Goal: Find specific page/section: Find specific page/section

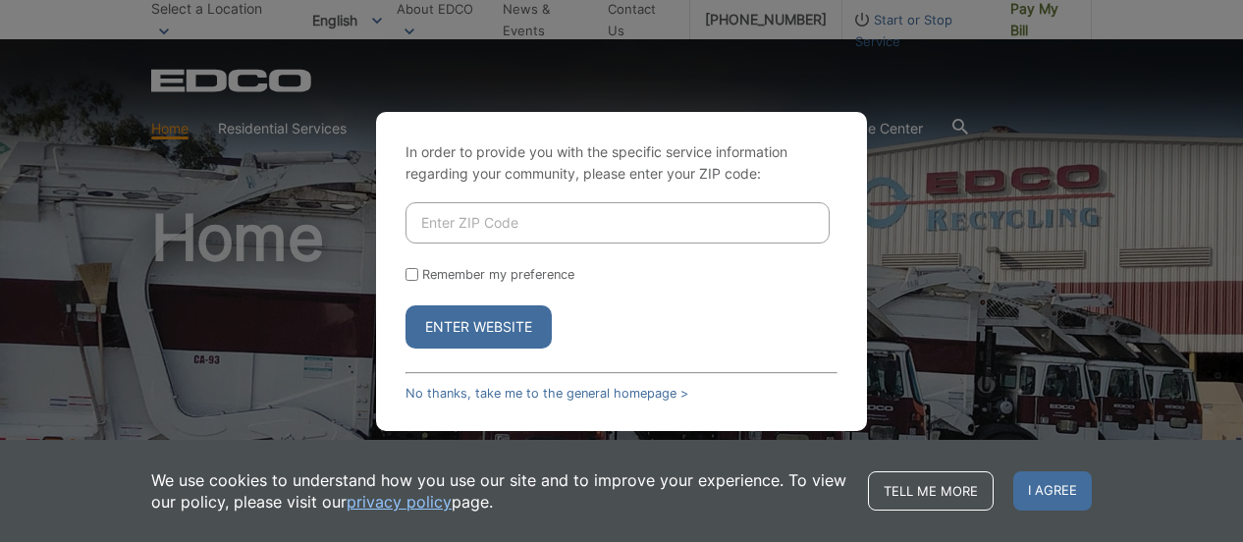
click at [575, 234] on input "Enter ZIP Code" at bounding box center [618, 222] width 424 height 41
type input "92083"
click at [449, 319] on button "Enter Website" at bounding box center [479, 326] width 146 height 43
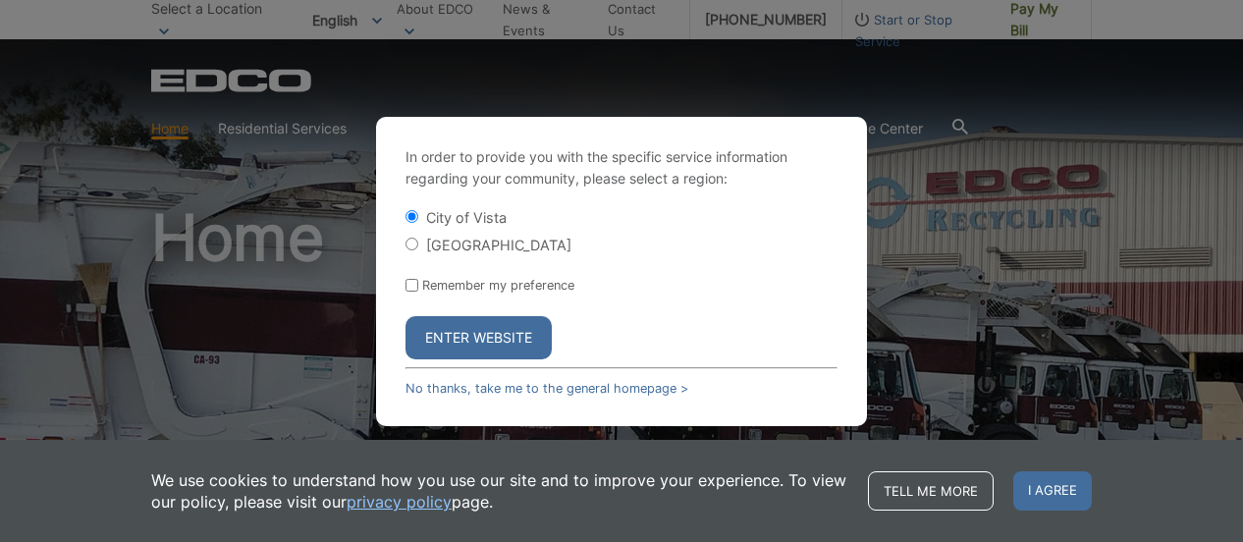
click at [519, 328] on button "Enter Website" at bounding box center [479, 337] width 146 height 43
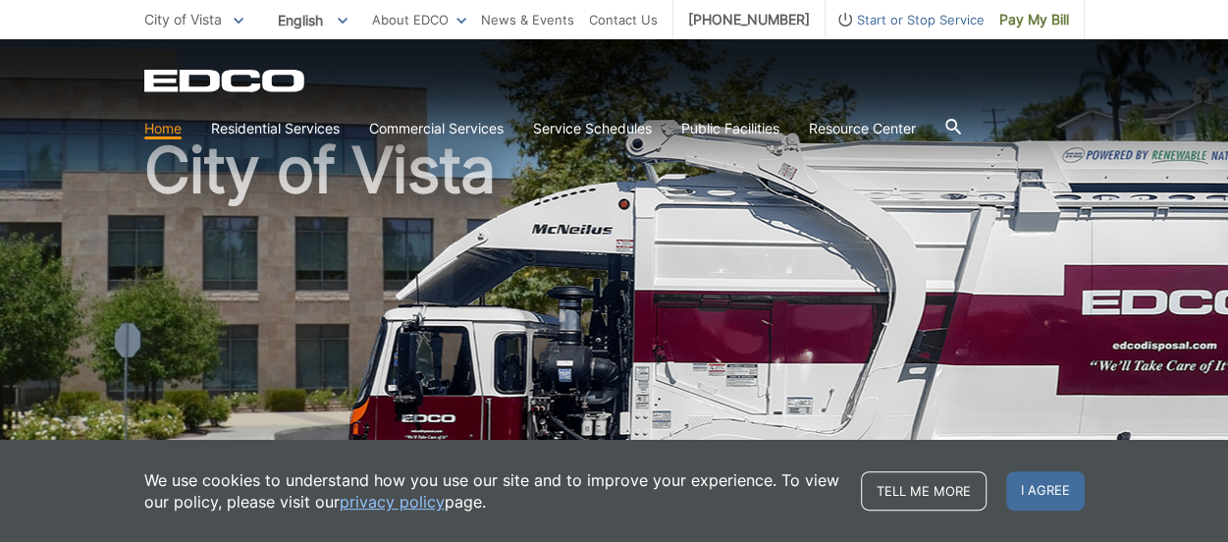
scroll to position [98, 0]
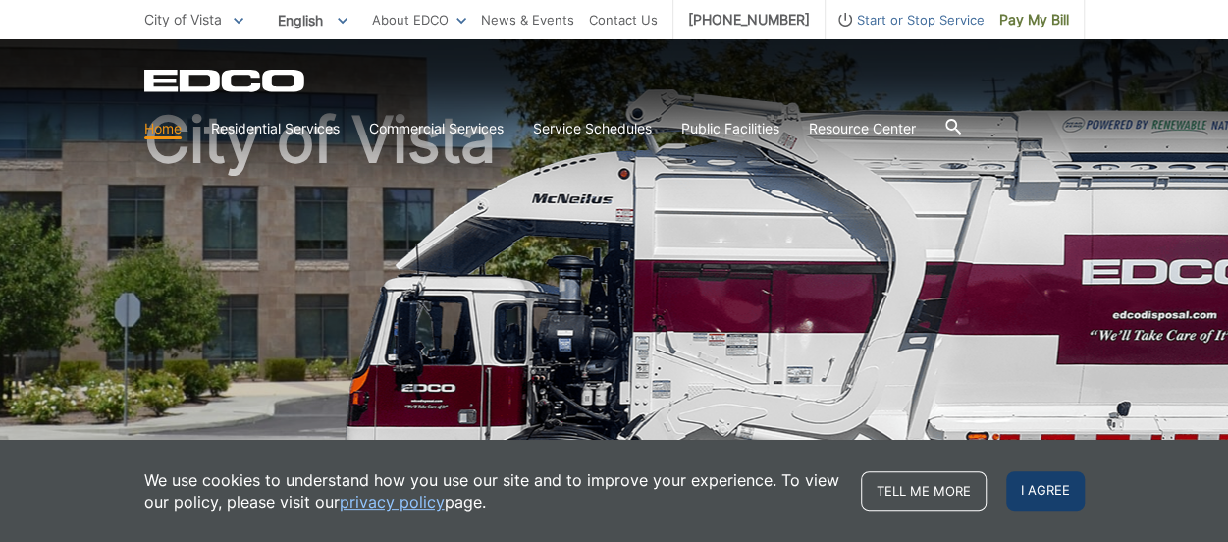
click at [1082, 490] on span "I agree" at bounding box center [1045, 490] width 79 height 39
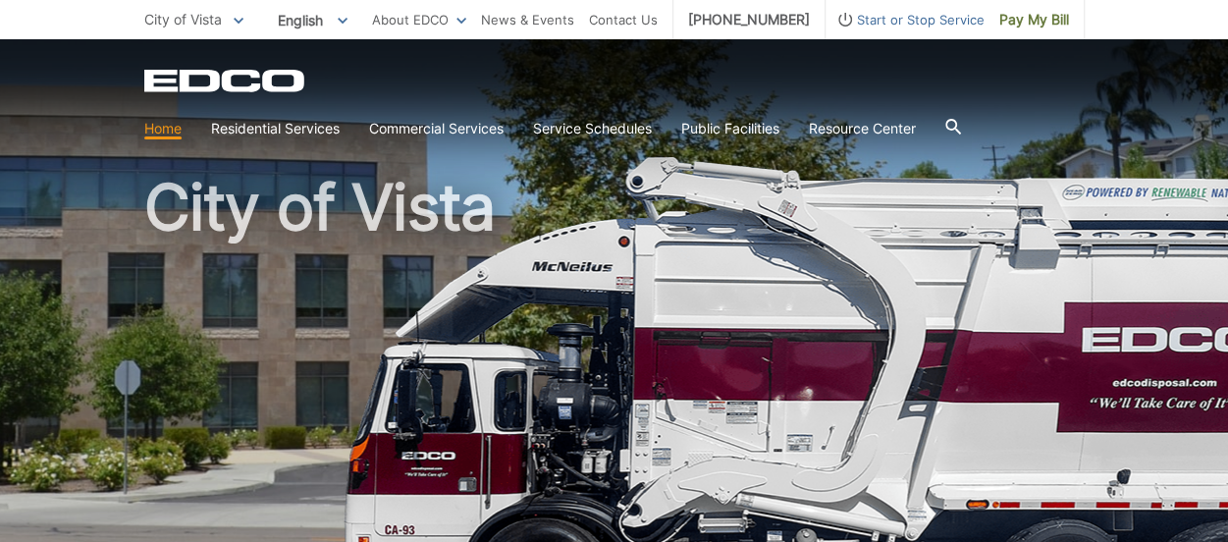
scroll to position [0, 0]
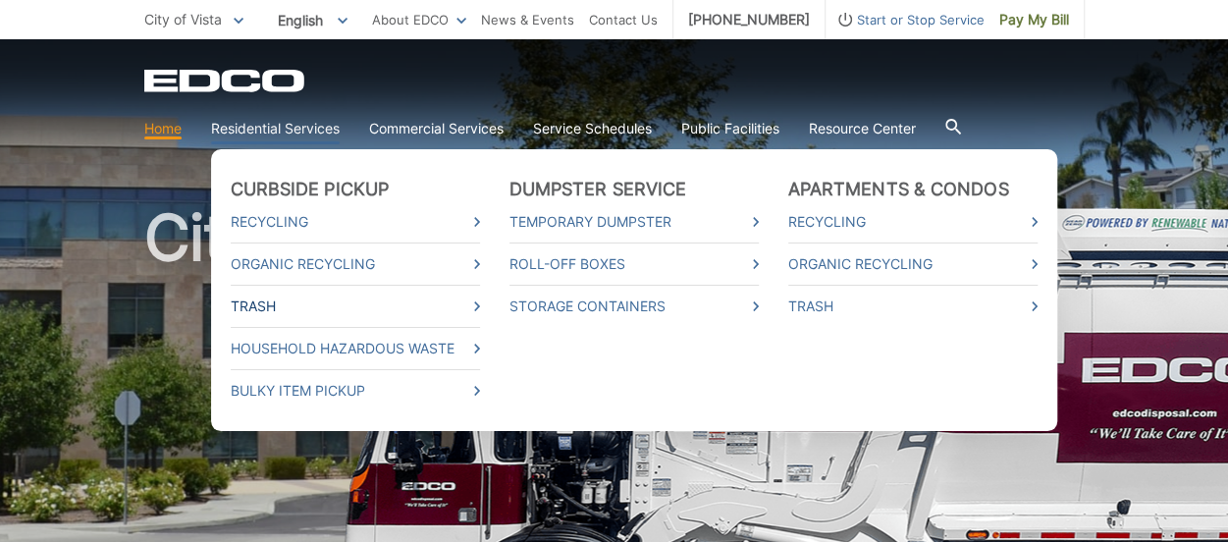
click at [276, 305] on link "Trash" at bounding box center [355, 307] width 249 height 22
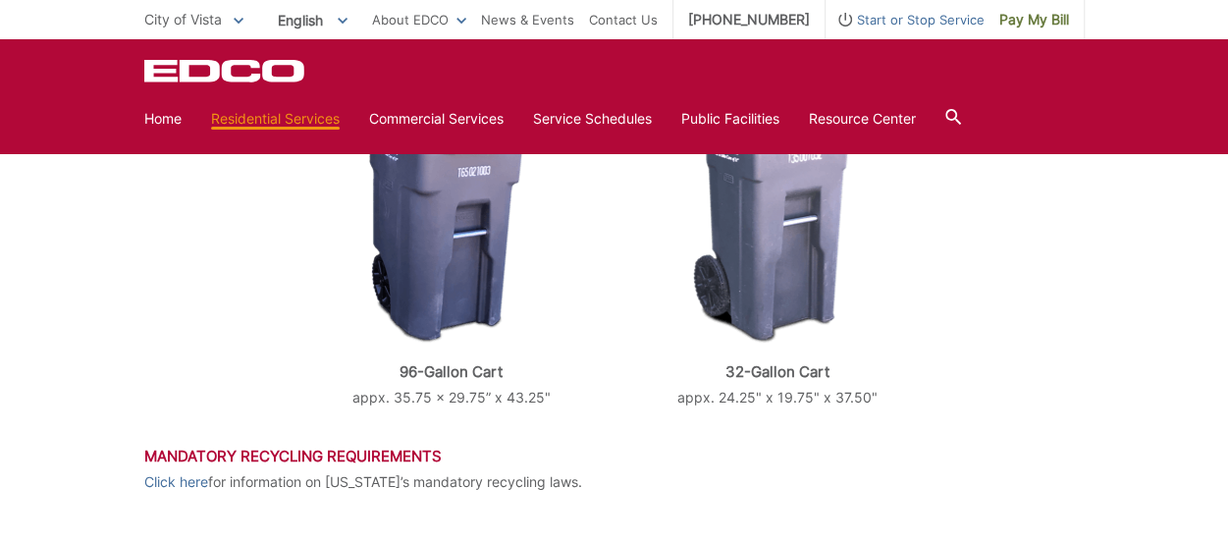
scroll to position [982, 0]
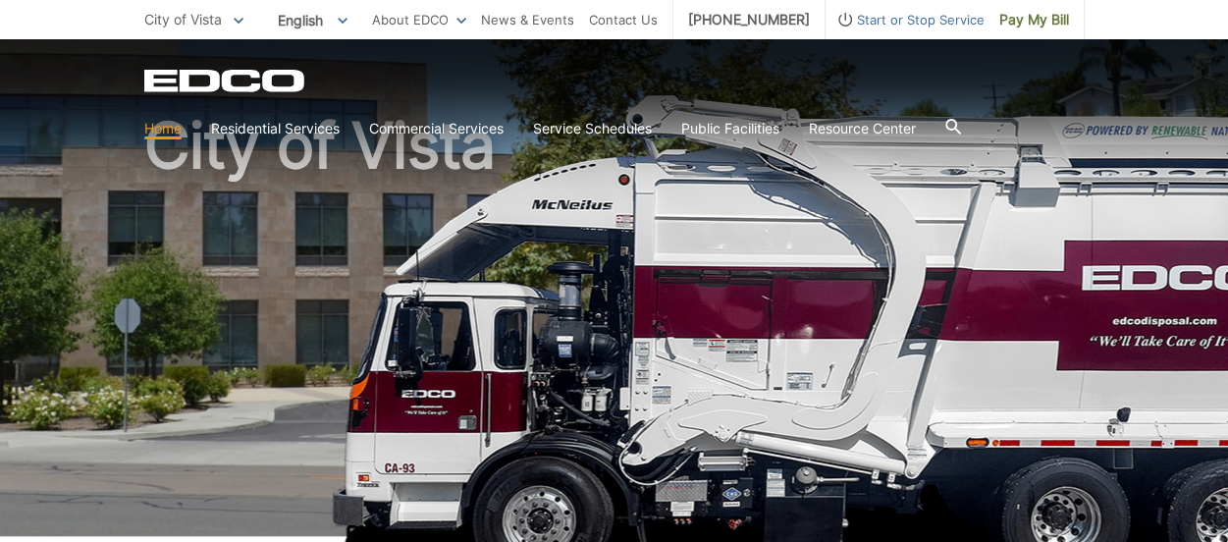
scroll to position [295, 0]
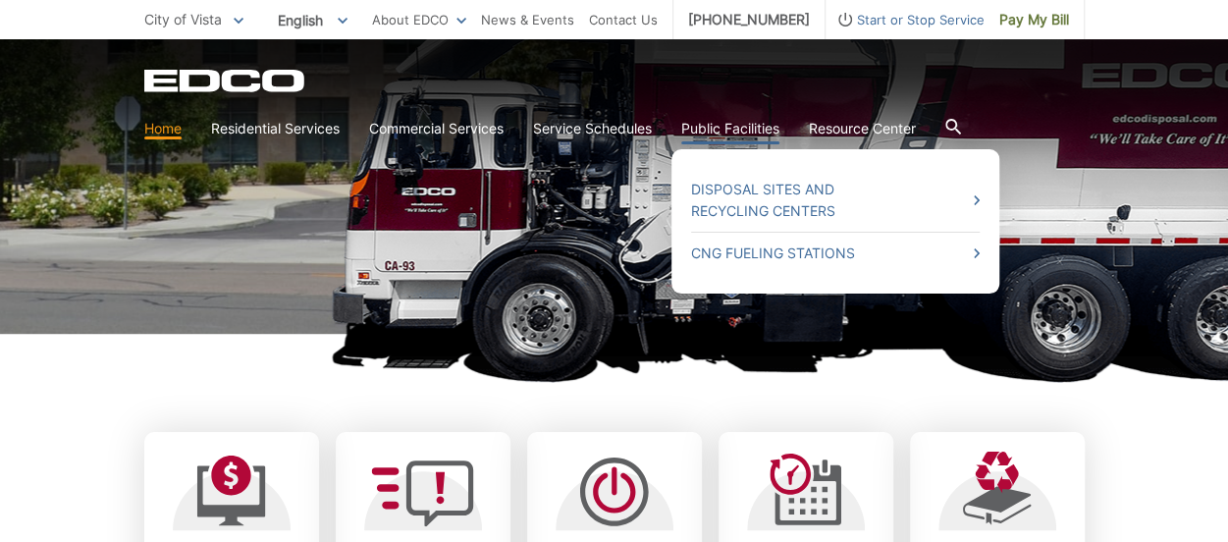
click at [743, 119] on link "Public Facilities" at bounding box center [730, 129] width 98 height 22
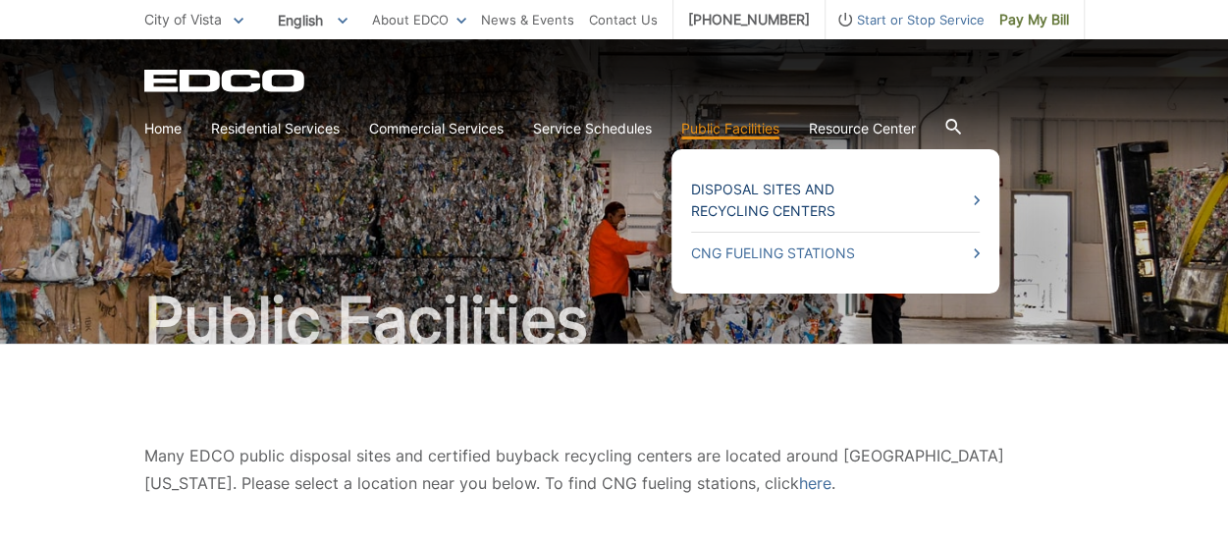
click at [779, 201] on link "Disposal Sites and Recycling Centers" at bounding box center [835, 200] width 289 height 43
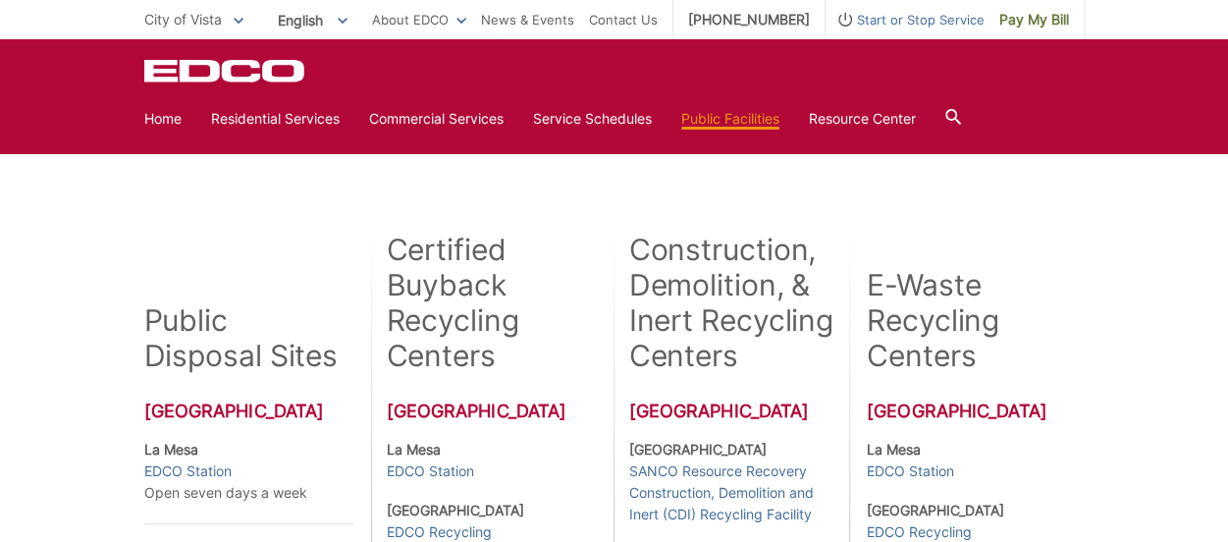
scroll to position [393, 0]
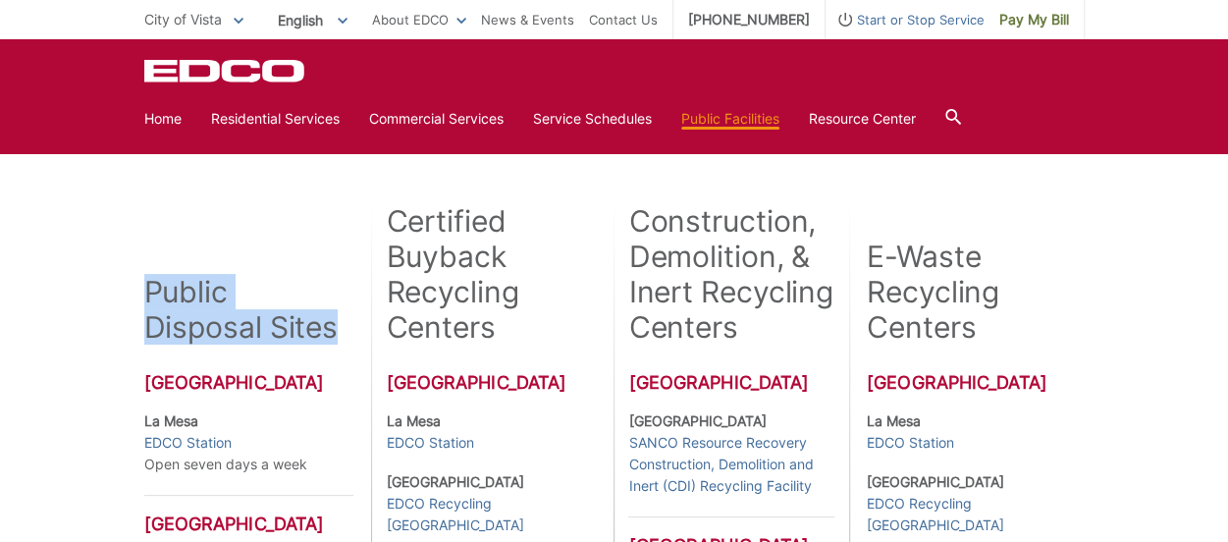
drag, startPoint x: 151, startPoint y: 294, endPoint x: 347, endPoint y: 331, distance: 198.9
click at [347, 331] on div "Public Disposal Sites" at bounding box center [249, 273] width 210 height 142
copy h2 "Public Disposal Sites"
